Goal: Task Accomplishment & Management: Use online tool/utility

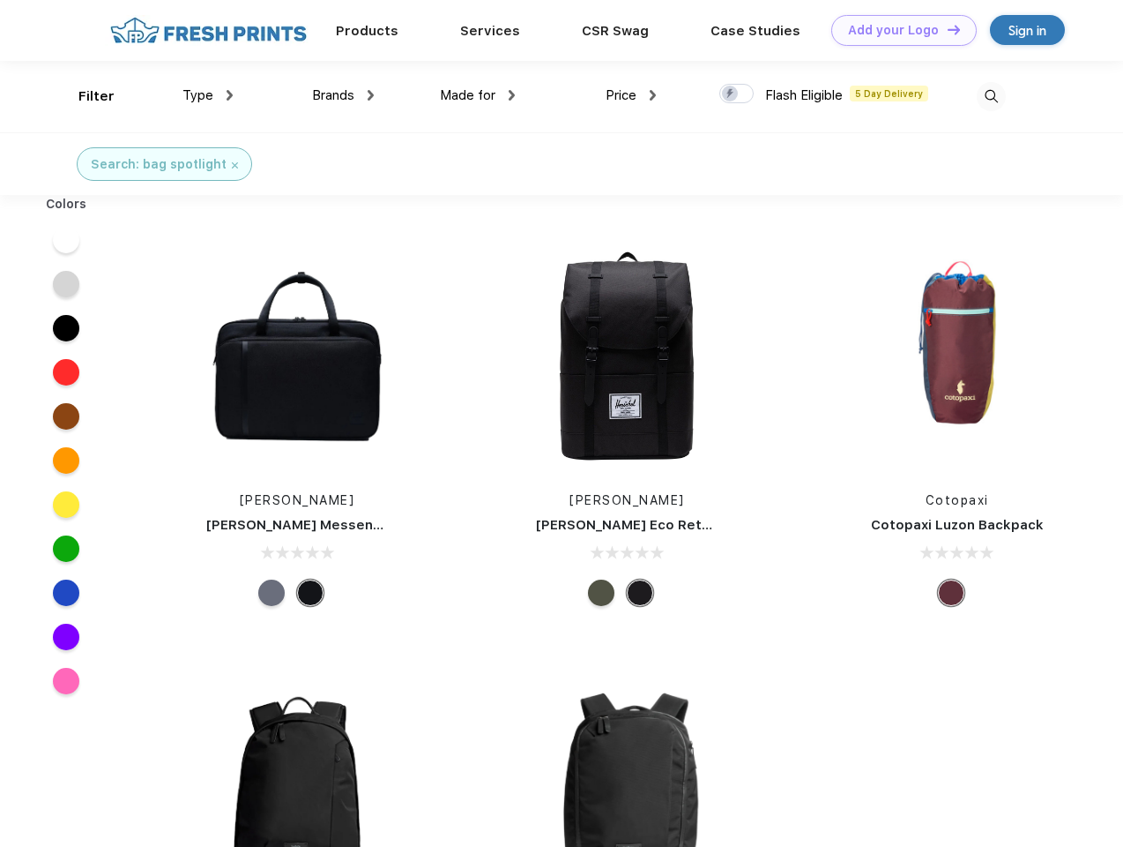
click at [898, 30] on link "Add your Logo Design Tool" at bounding box center [904, 30] width 145 height 31
click at [0, 0] on div "Design Tool" at bounding box center [0, 0] width 0 height 0
click at [946, 29] on link "Add your Logo Design Tool" at bounding box center [904, 30] width 145 height 31
click at [85, 96] on div "Filter" at bounding box center [96, 96] width 36 height 20
click at [208, 95] on span "Type" at bounding box center [198, 95] width 31 height 16
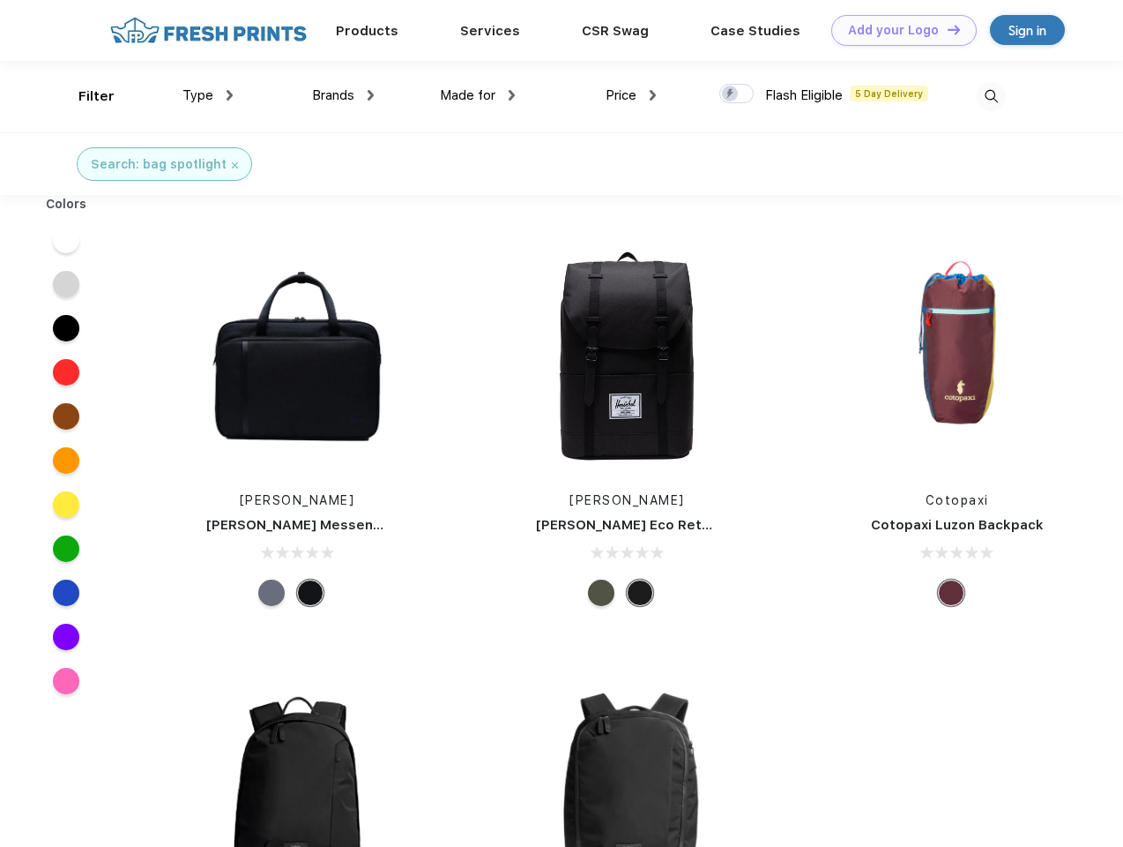
click at [343, 95] on span "Brands" at bounding box center [333, 95] width 42 height 16
click at [478, 95] on span "Made for" at bounding box center [468, 95] width 56 height 16
click at [631, 95] on span "Price" at bounding box center [621, 95] width 31 height 16
click at [737, 94] on div at bounding box center [737, 93] width 34 height 19
click at [731, 94] on input "checkbox" at bounding box center [725, 88] width 11 height 11
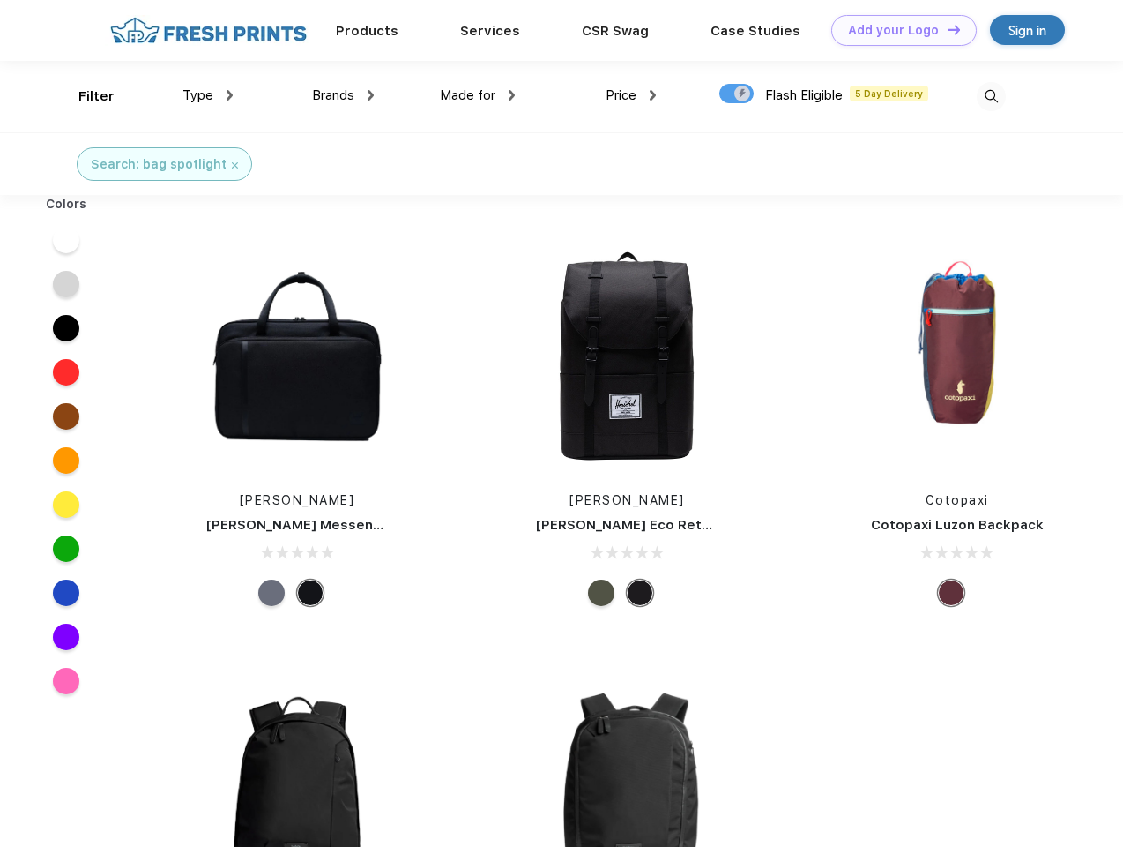
click at [991, 96] on img at bounding box center [991, 96] width 29 height 29
